Goal: Information Seeking & Learning: Compare options

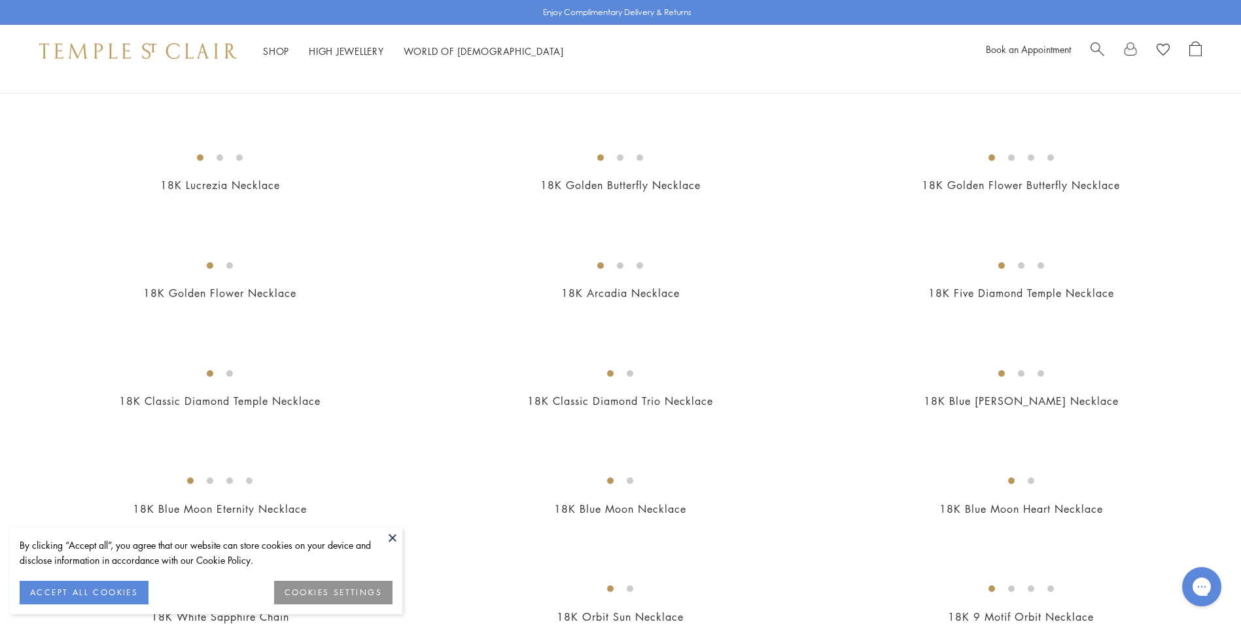
scroll to position [327, 0]
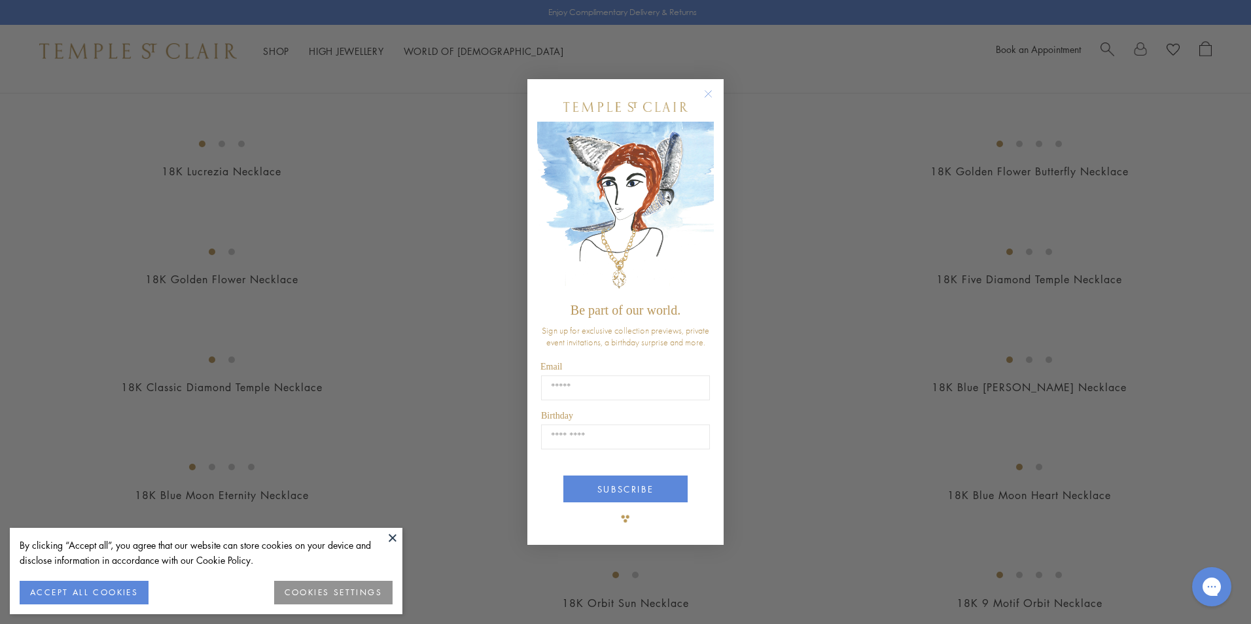
click at [705, 91] on icon "Close dialog" at bounding box center [708, 94] width 7 height 7
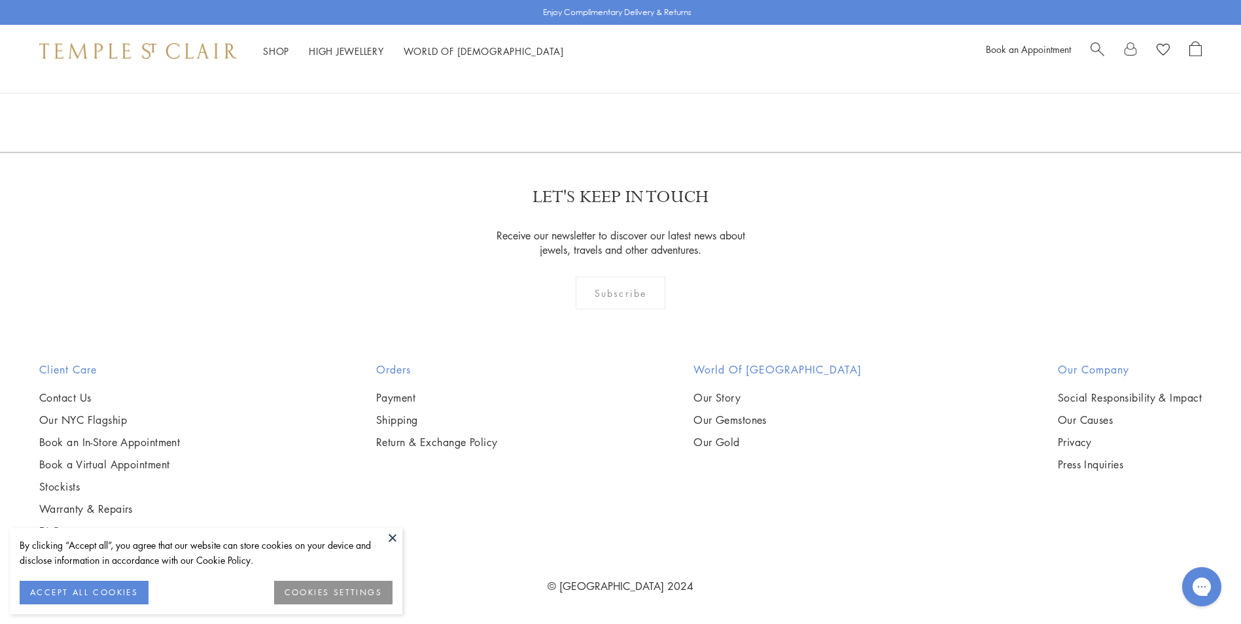
scroll to position [6215, 0]
click at [393, 538] on button at bounding box center [393, 538] width 20 height 20
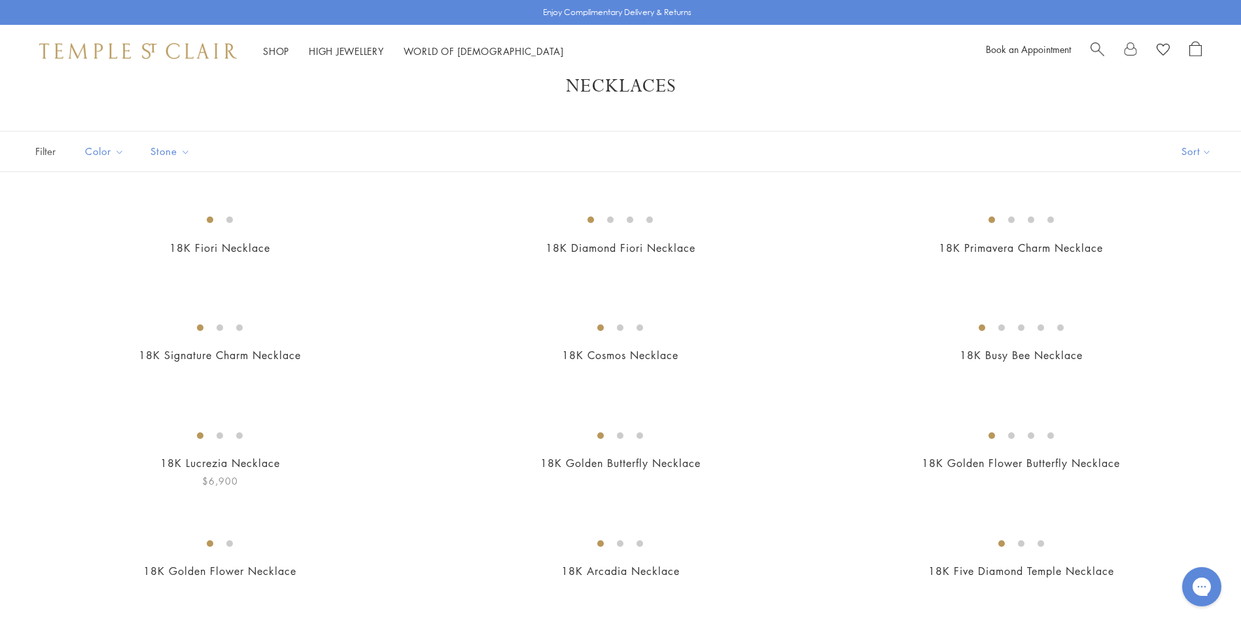
scroll to position [0, 0]
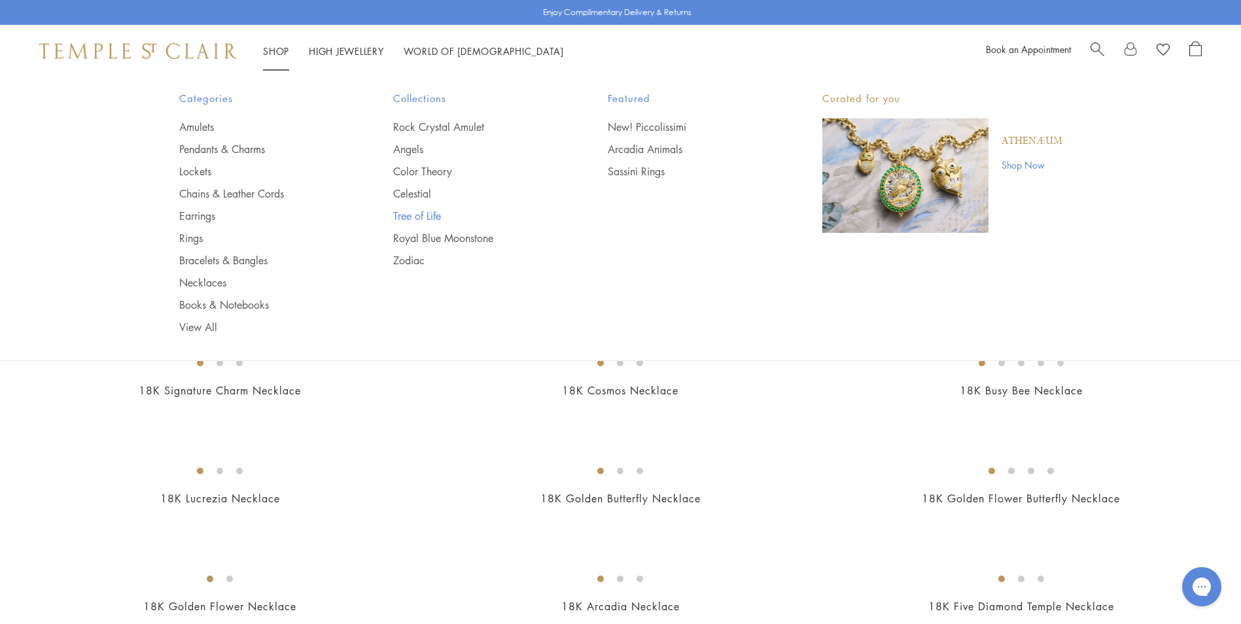
click at [427, 216] on link "Tree of Life" at bounding box center [474, 216] width 162 height 14
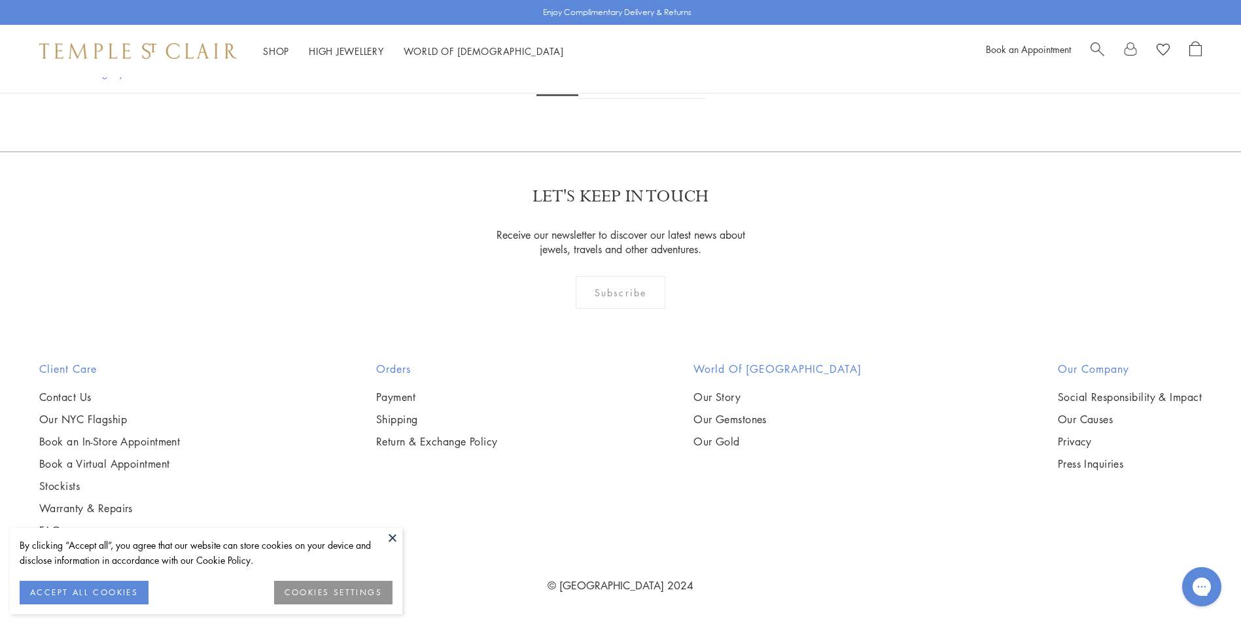
scroll to position [9747, 0]
click at [0, 0] on img at bounding box center [0, 0] width 0 height 0
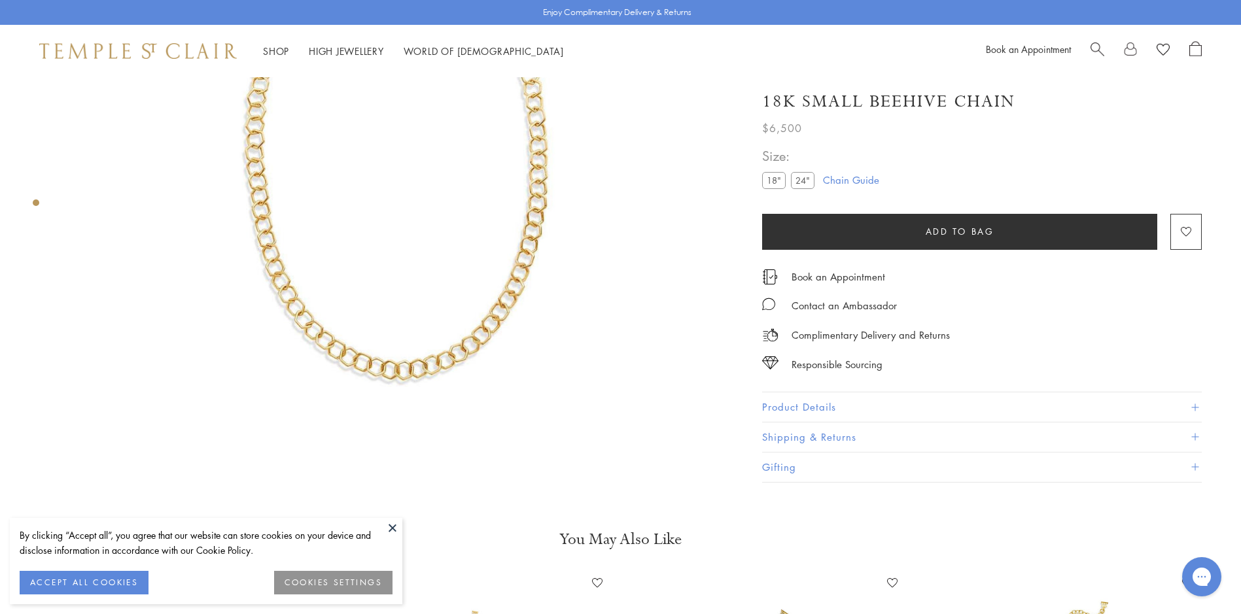
scroll to position [273, 0]
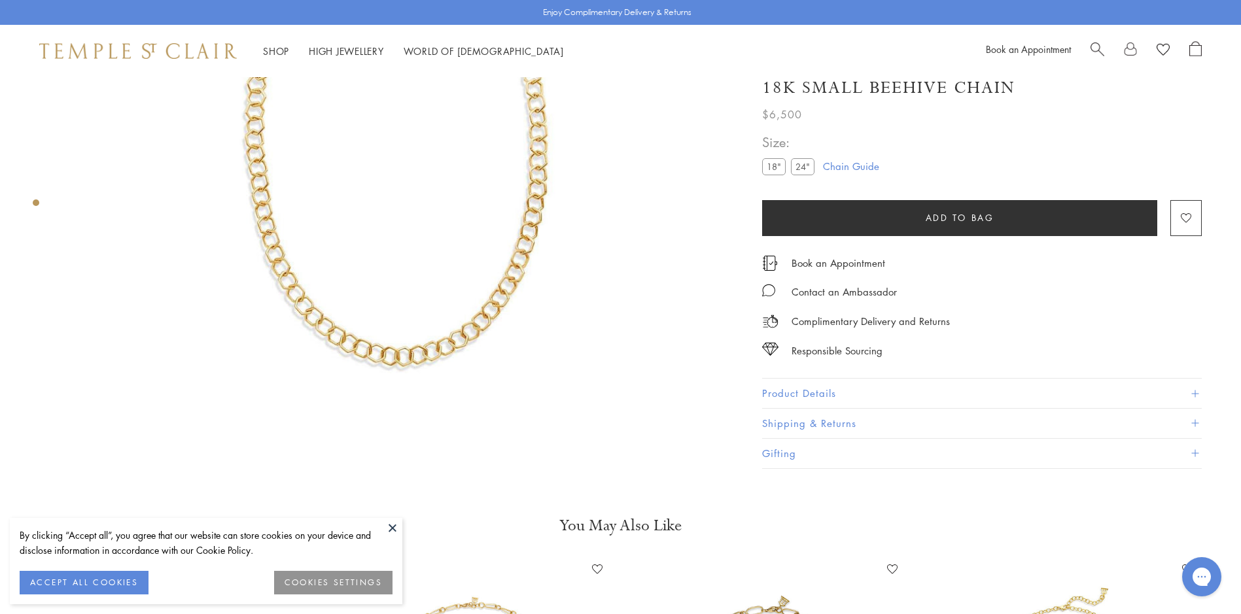
click at [408, 314] on img at bounding box center [397, 136] width 665 height 665
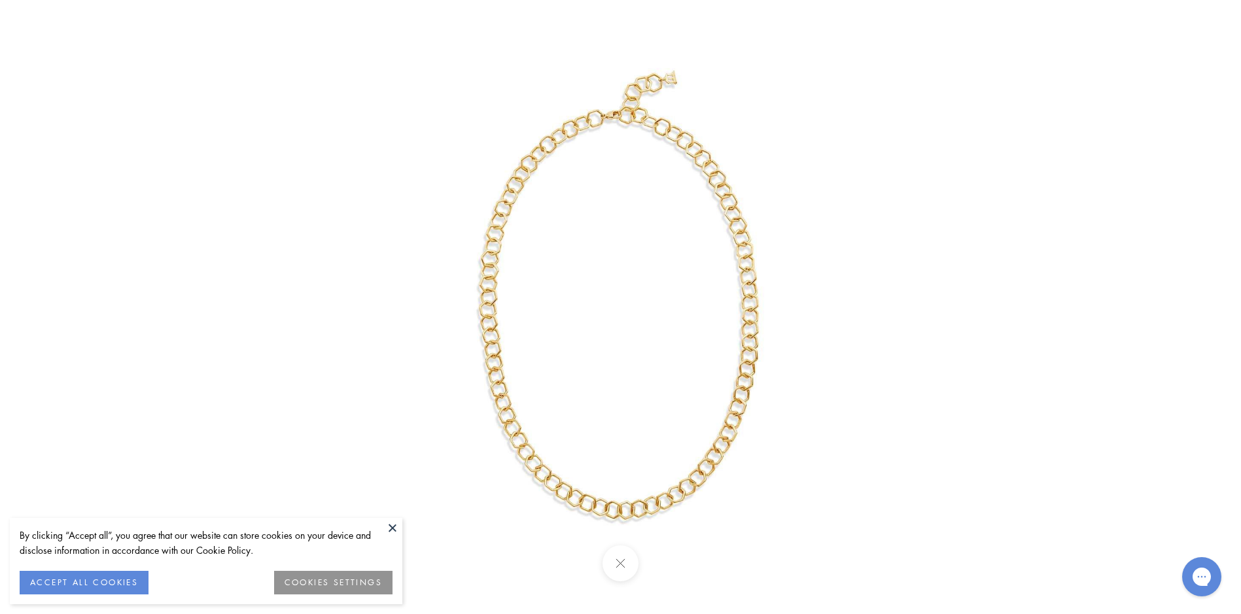
click at [510, 337] on img at bounding box center [620, 307] width 614 height 614
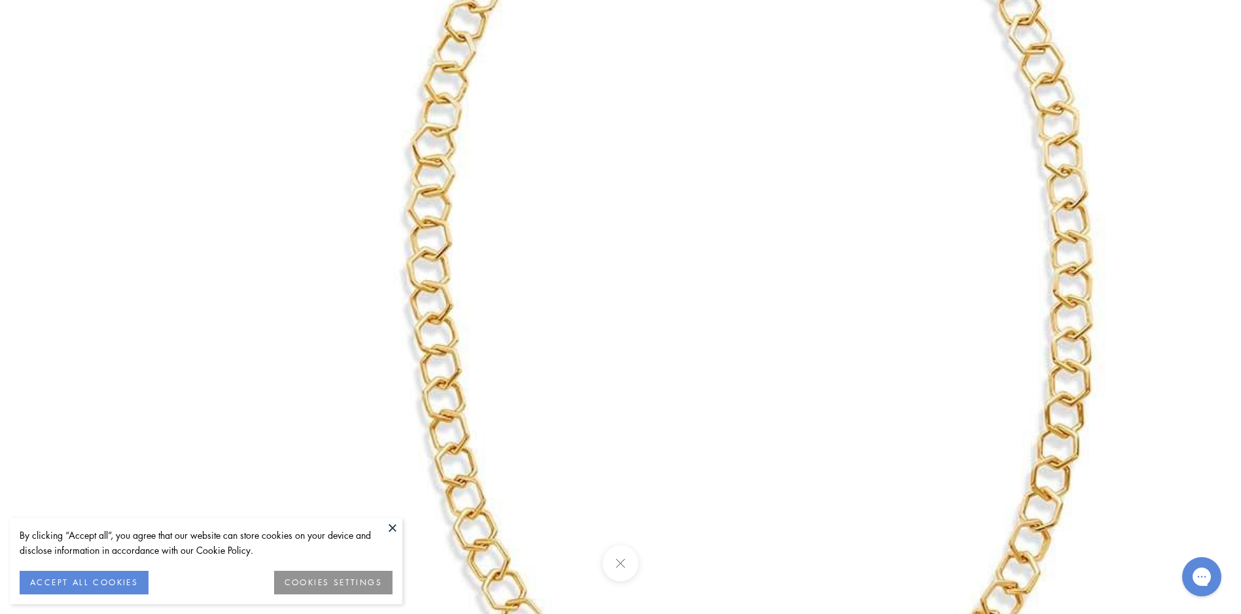
click at [396, 535] on button at bounding box center [393, 528] width 20 height 20
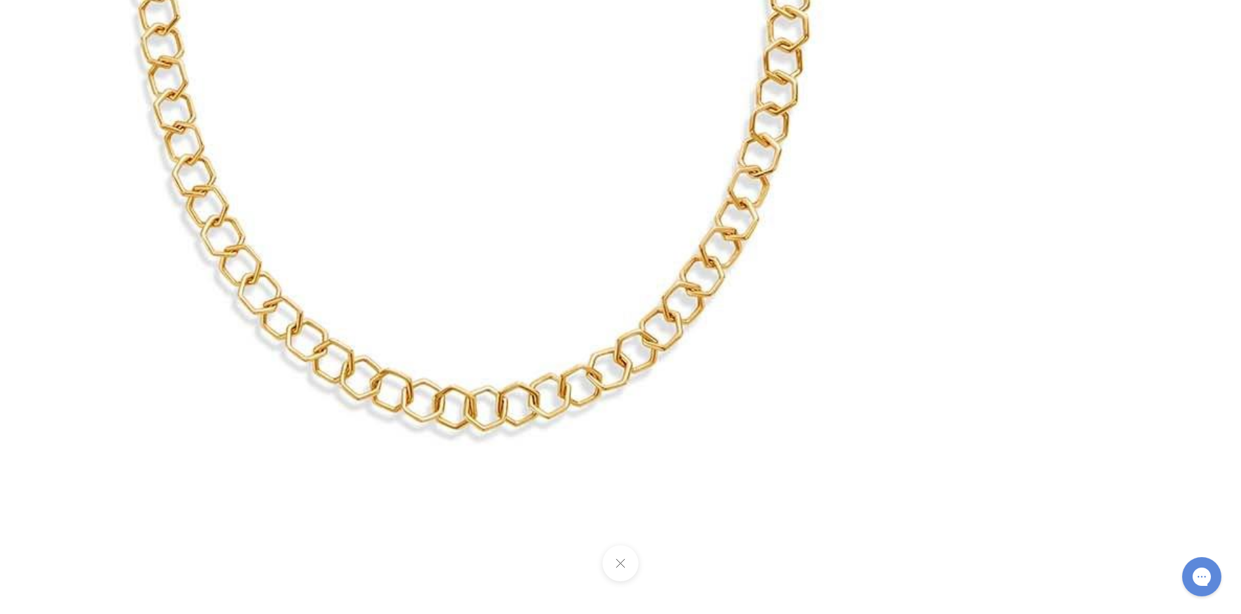
drag, startPoint x: 875, startPoint y: 334, endPoint x: 514, endPoint y: -48, distance: 525.7
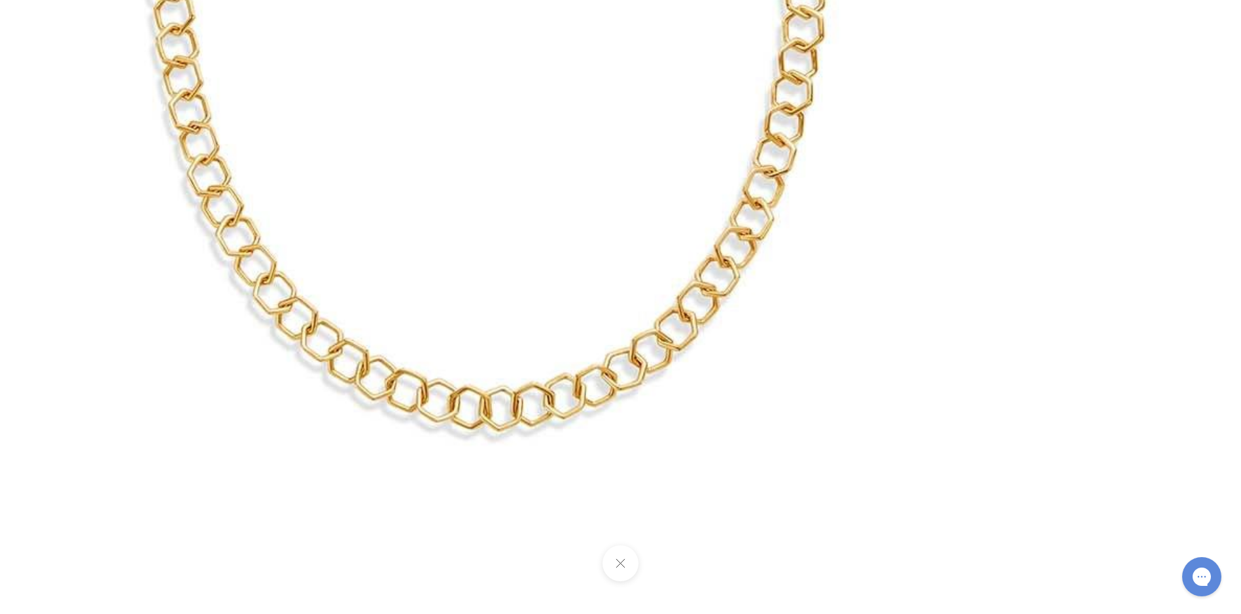
click at [620, 566] on button at bounding box center [620, 564] width 36 height 36
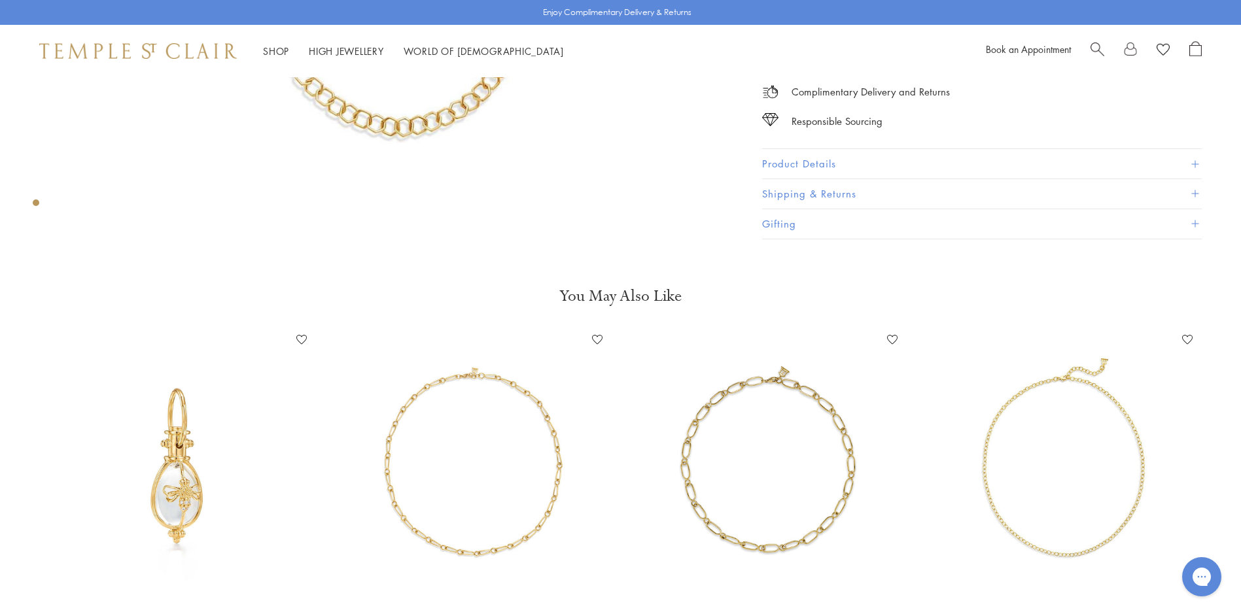
scroll to position [535, 0]
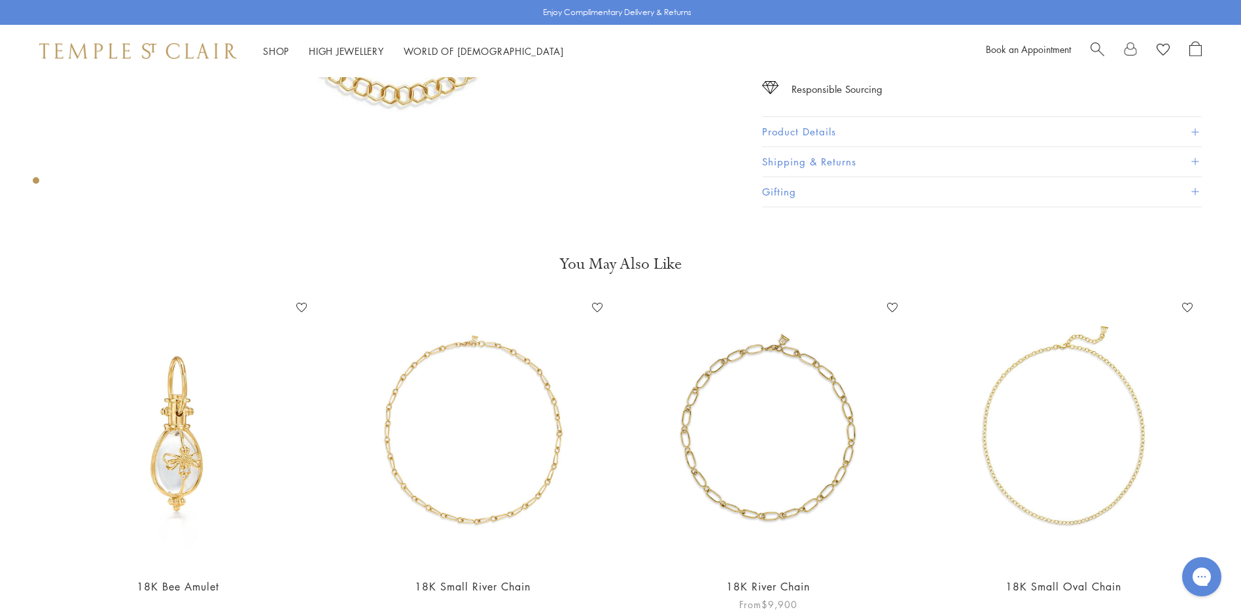
click at [754, 511] on img at bounding box center [768, 432] width 269 height 269
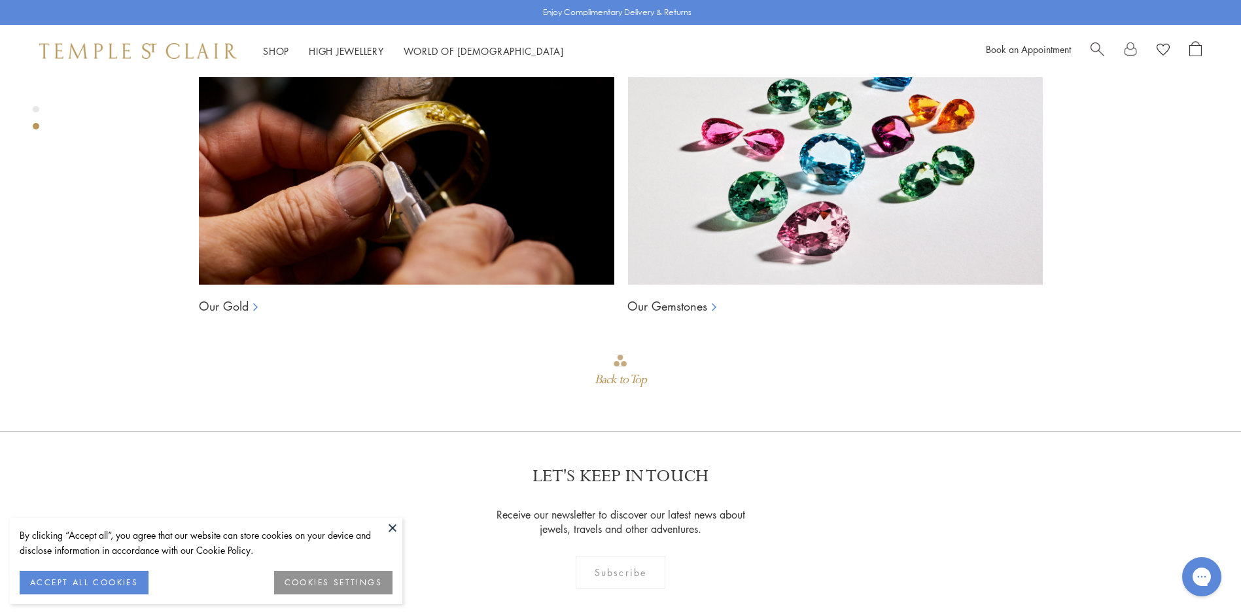
scroll to position [1255, 0]
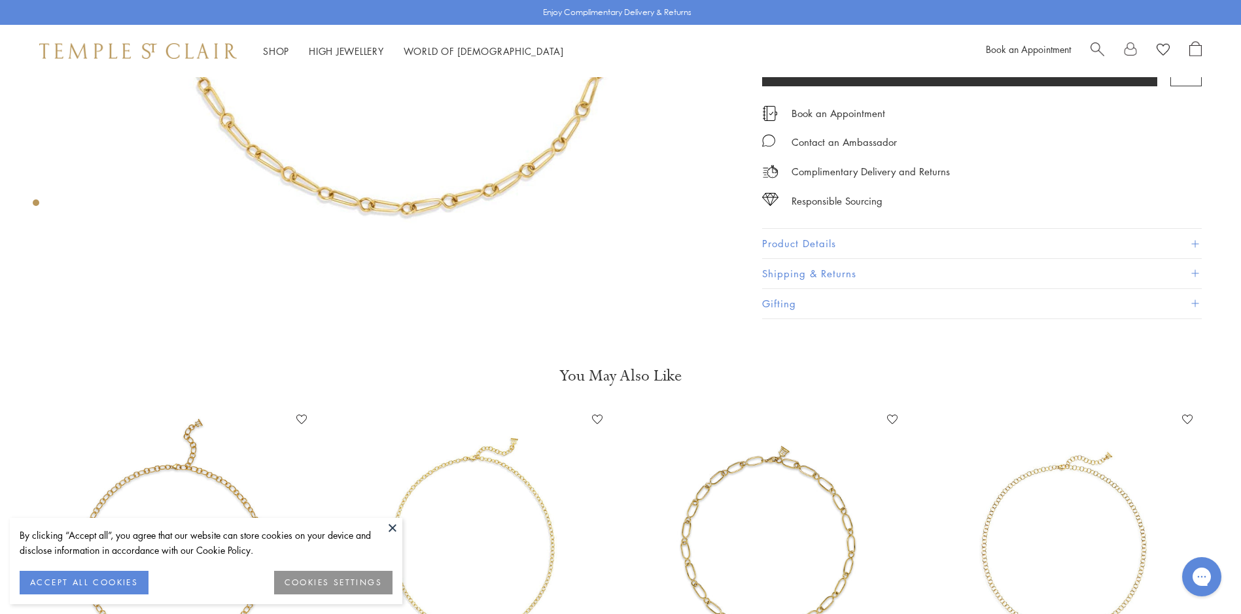
scroll to position [608, 0]
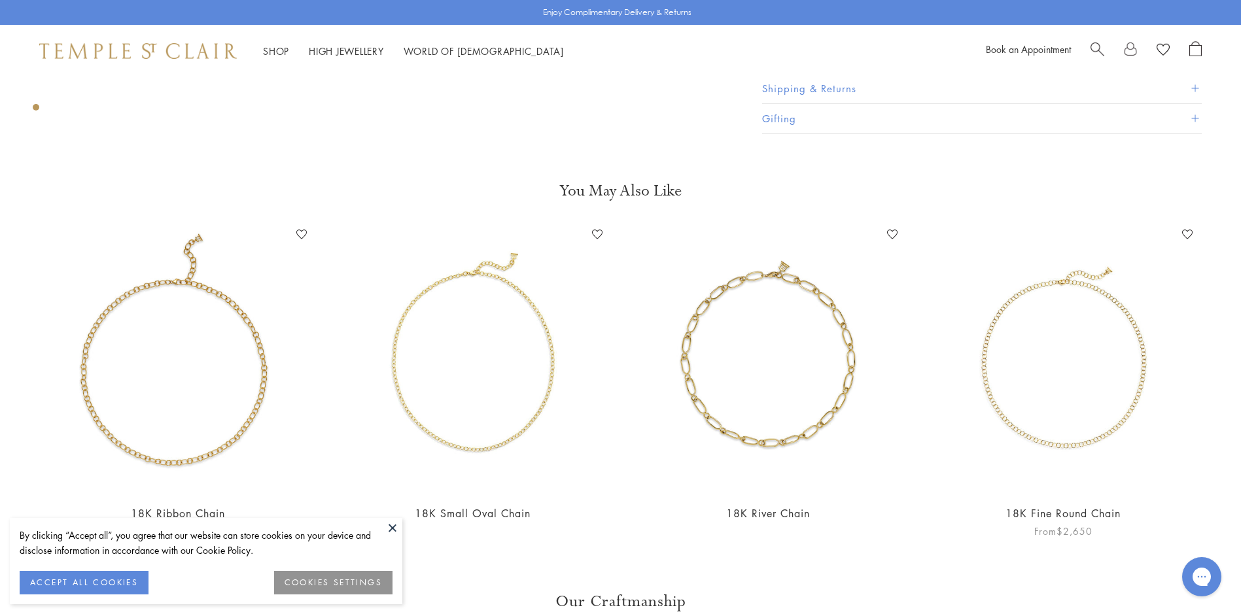
click at [1048, 426] on img at bounding box center [1063, 358] width 269 height 269
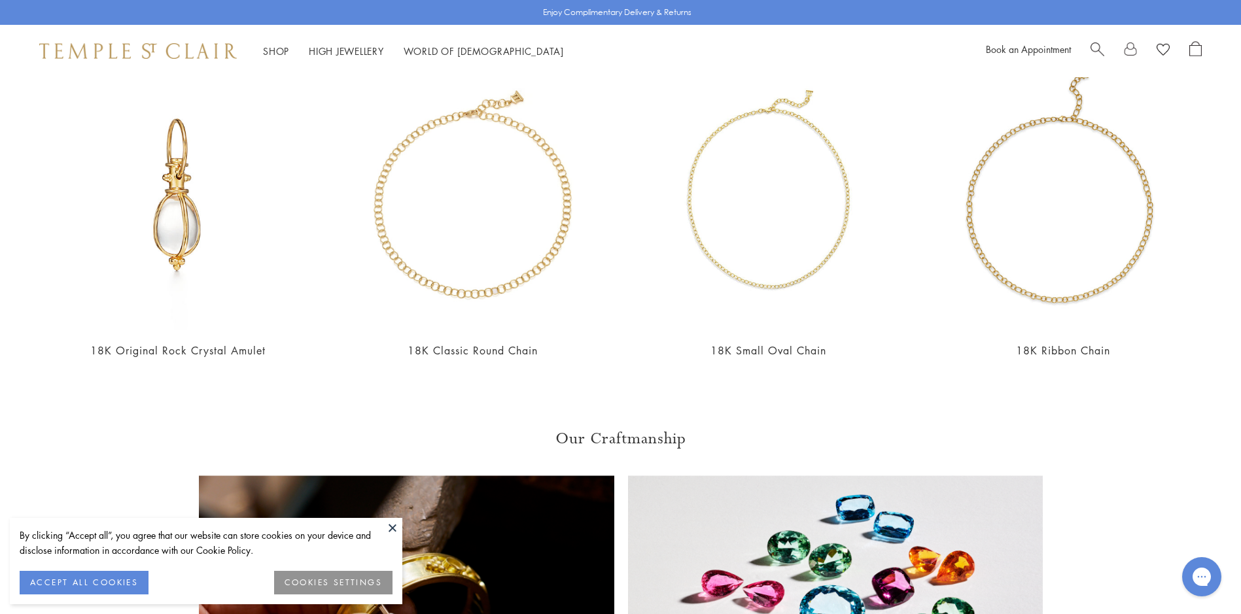
scroll to position [797, 0]
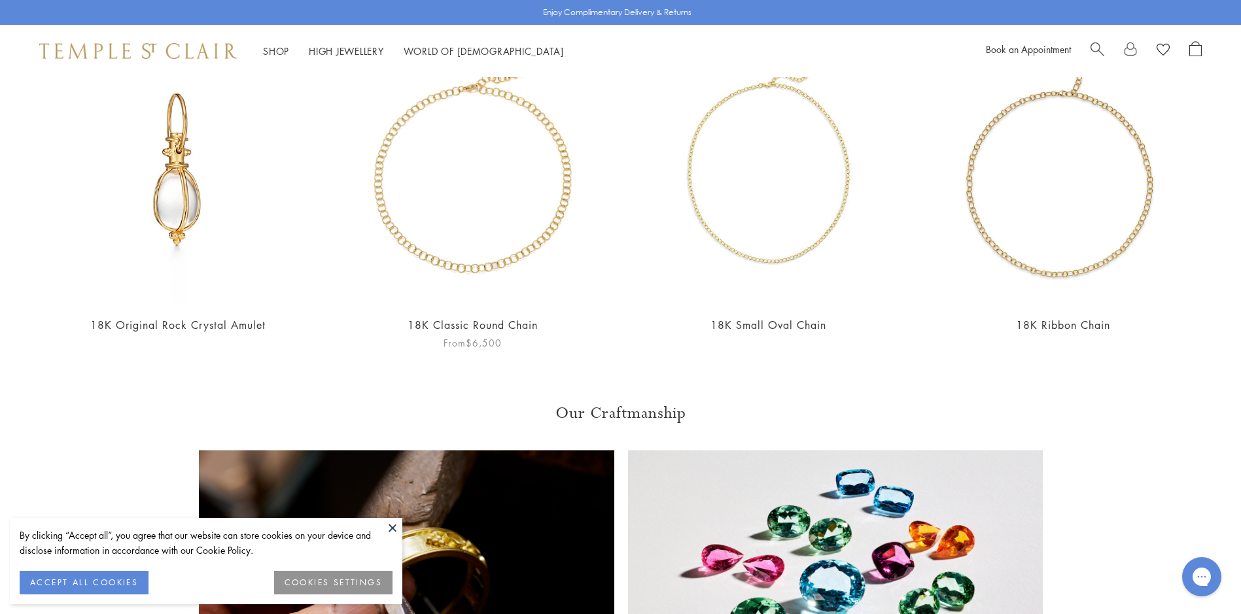
click at [452, 268] on img at bounding box center [472, 170] width 269 height 269
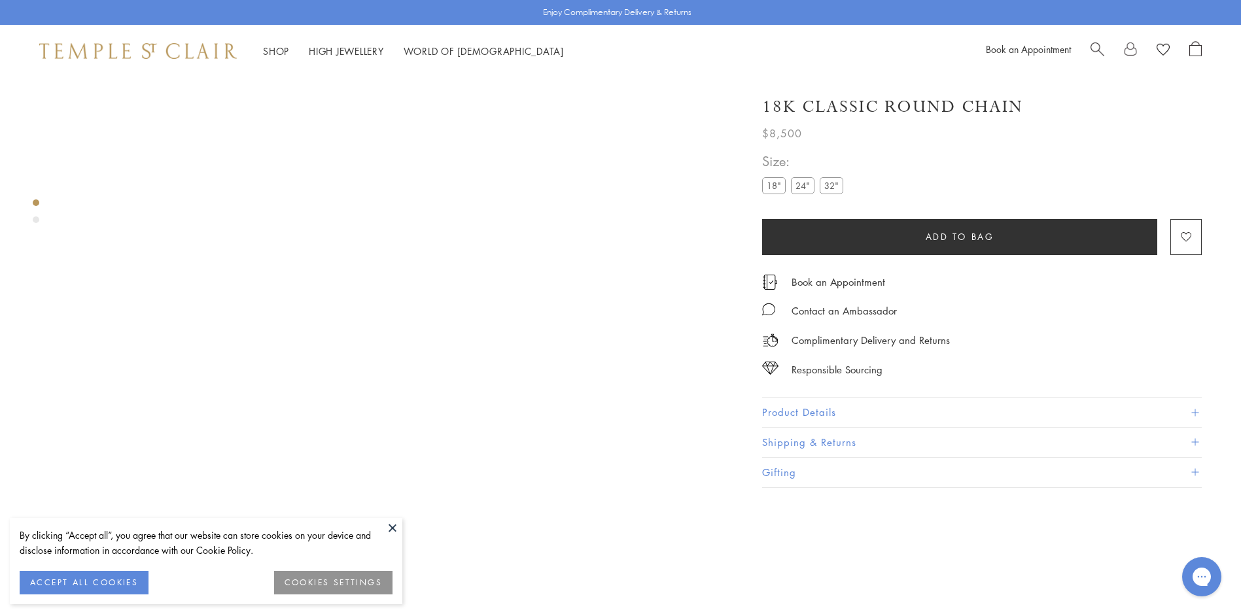
scroll to position [77, 0]
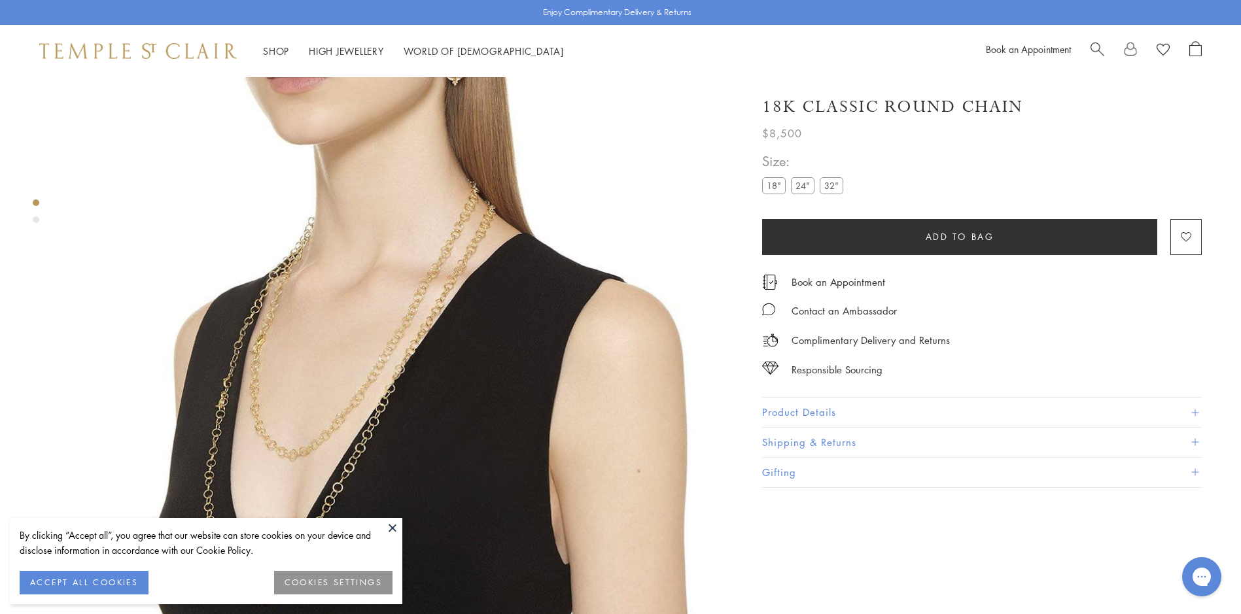
click at [576, 321] on img at bounding box center [398, 332] width 665 height 665
click at [393, 526] on button at bounding box center [393, 528] width 20 height 20
